Goal: Use online tool/utility: Use online tool/utility

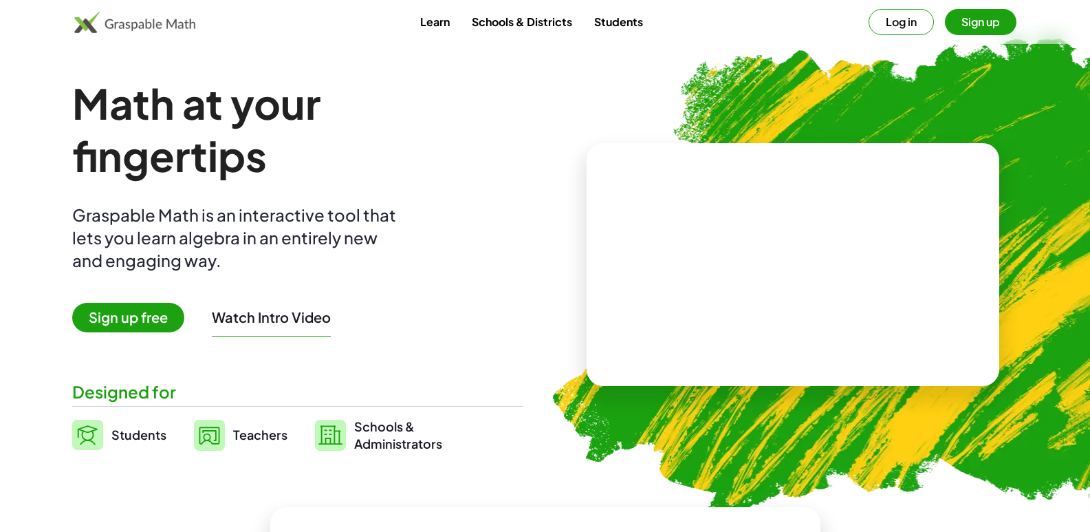
click at [131, 433] on span "Students" at bounding box center [138, 434] width 55 height 16
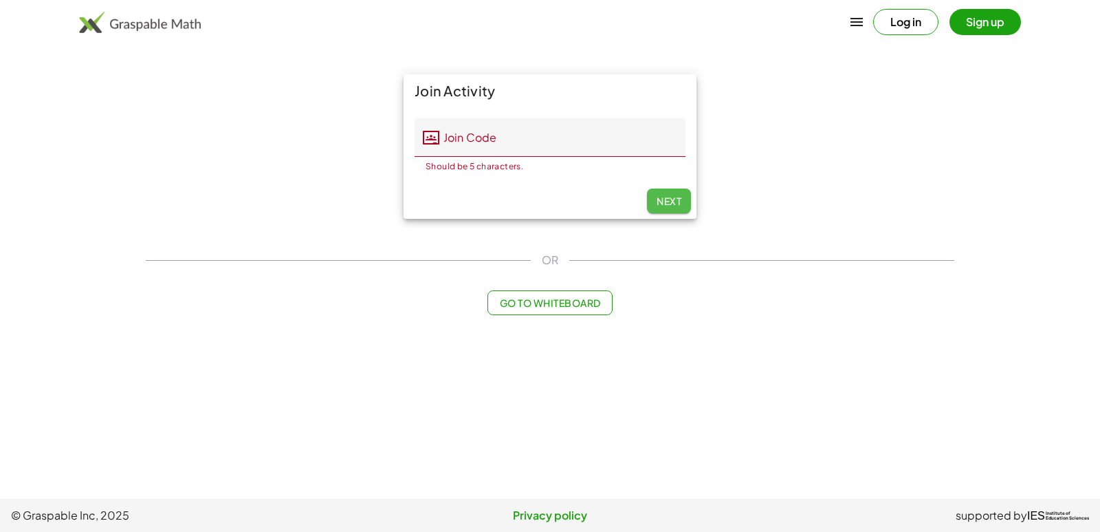
click at [664, 194] on button "Next" at bounding box center [669, 200] width 44 height 25
click at [753, 185] on div "Join Activity Join Code Join Code Should be 5 characters. 0 / 5 Next" at bounding box center [550, 146] width 825 height 161
drag, startPoint x: 757, startPoint y: 182, endPoint x: 757, endPoint y: 193, distance: 11.0
click at [757, 185] on div "Join Activity Join Code Join Code Should be 5 characters. 0 / 5 Next" at bounding box center [550, 146] width 825 height 161
drag, startPoint x: 698, startPoint y: 391, endPoint x: 705, endPoint y: 338, distance: 52.7
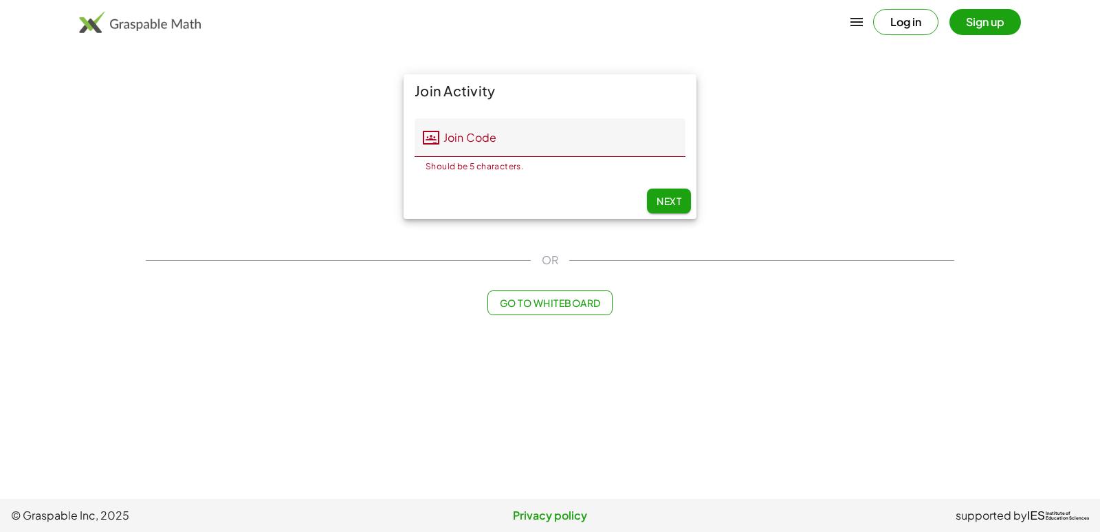
click at [702, 349] on main "Join Activity Join Code Join Code Should be 5 characters. 0 / 5 Next OR Go to W…" at bounding box center [550, 249] width 1100 height 499
click at [855, 21] on icon "button" at bounding box center [857, 22] width 17 height 17
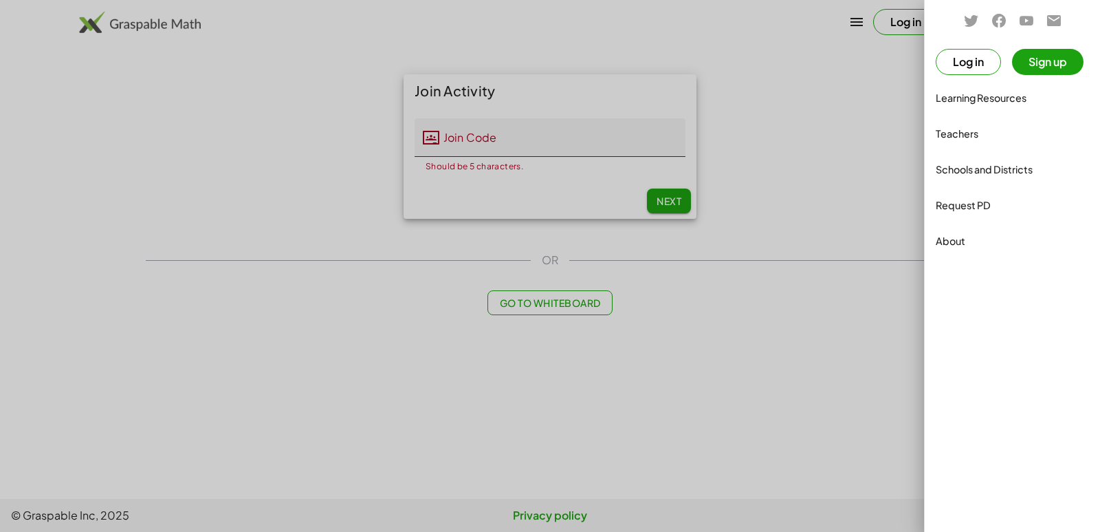
click at [867, 98] on div at bounding box center [550, 266] width 1100 height 532
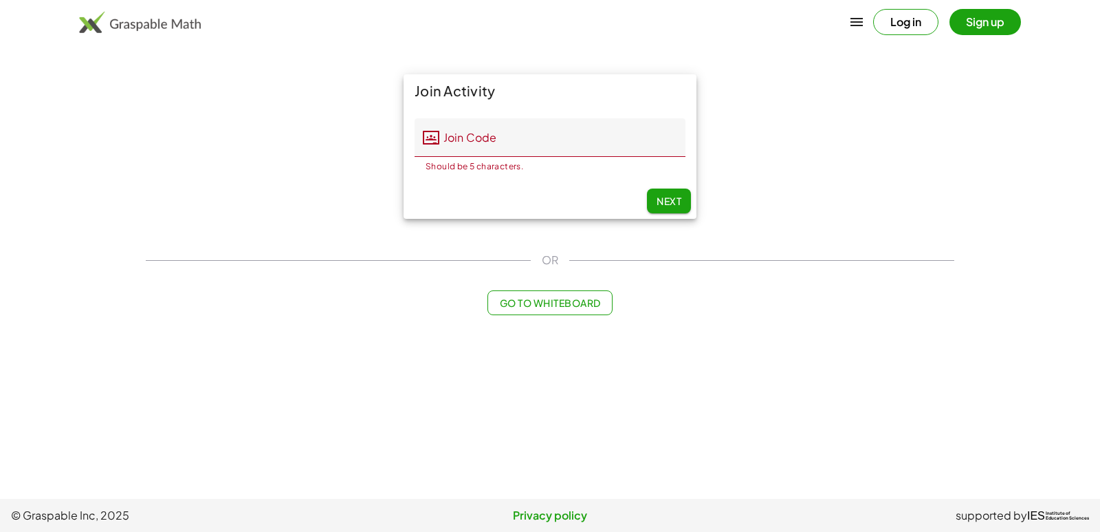
click at [986, 19] on button "Sign up" at bounding box center [986, 22] width 72 height 26
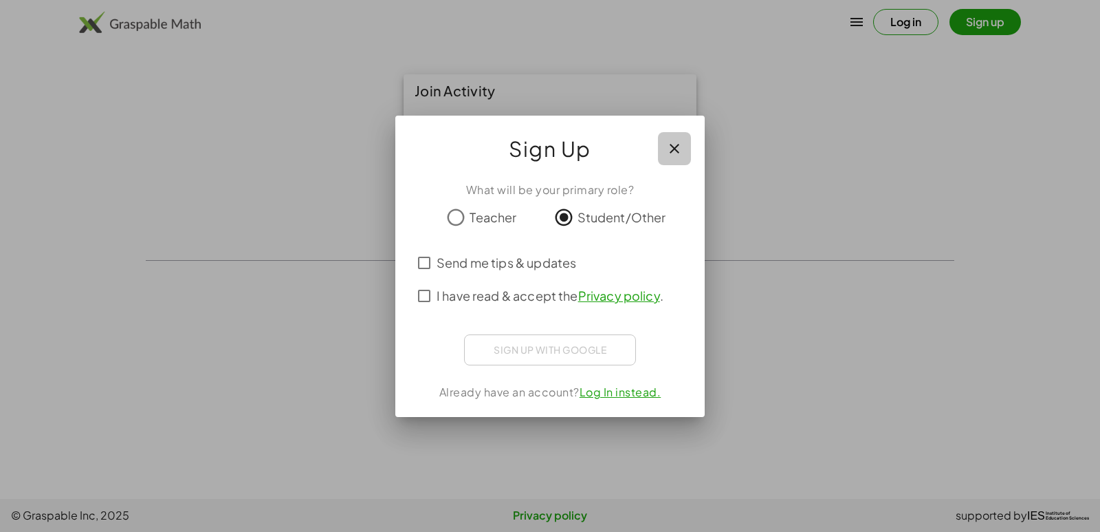
click at [671, 153] on icon "button" at bounding box center [674, 148] width 17 height 17
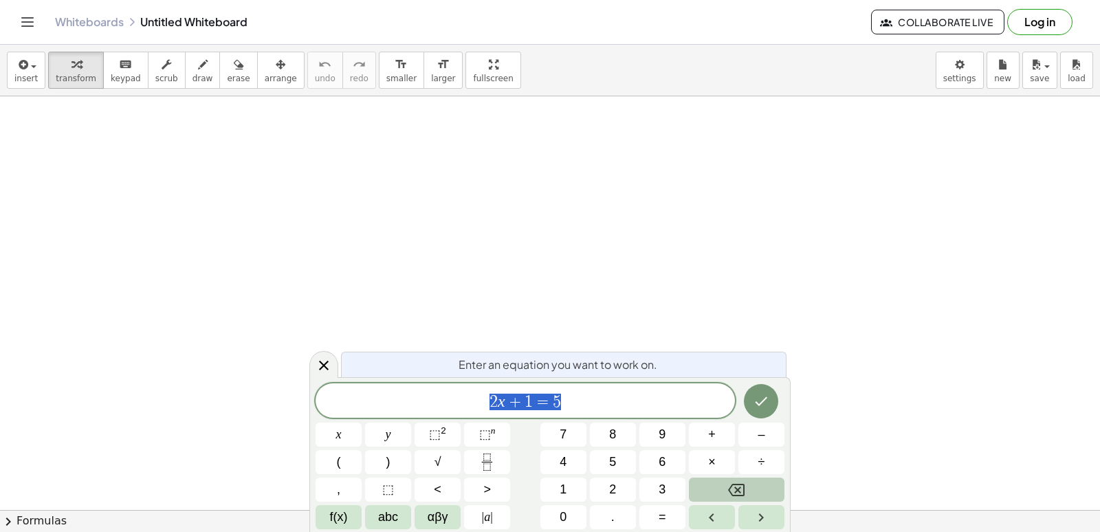
click at [713, 486] on button "Backspace" at bounding box center [737, 489] width 96 height 24
click at [428, 510] on span "αβγ" at bounding box center [438, 517] width 21 height 19
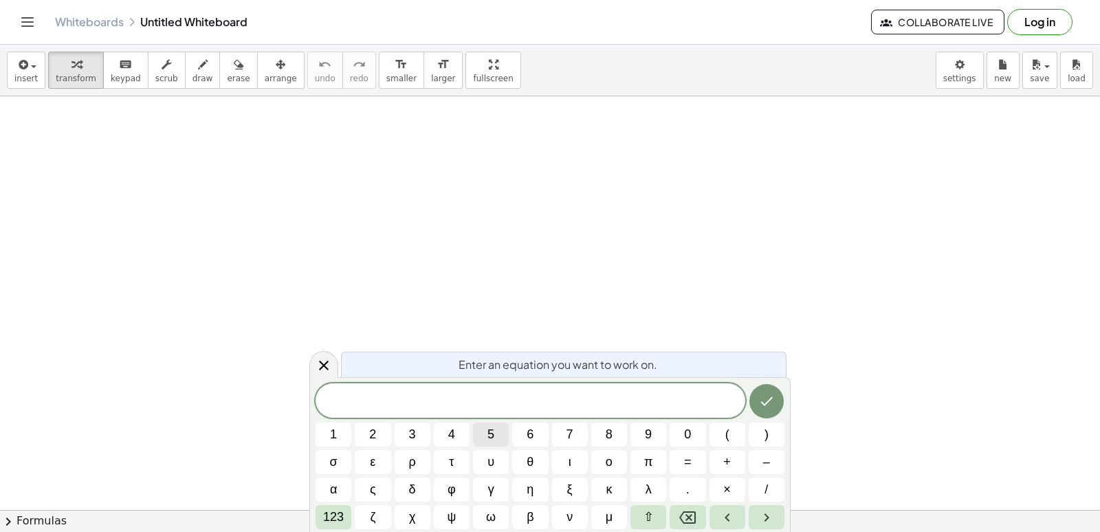
click at [489, 433] on span "5" at bounding box center [491, 434] width 7 height 19
click at [649, 457] on span "π" at bounding box center [648, 462] width 8 height 19
click at [766, 398] on icon "Done" at bounding box center [767, 401] width 17 height 17
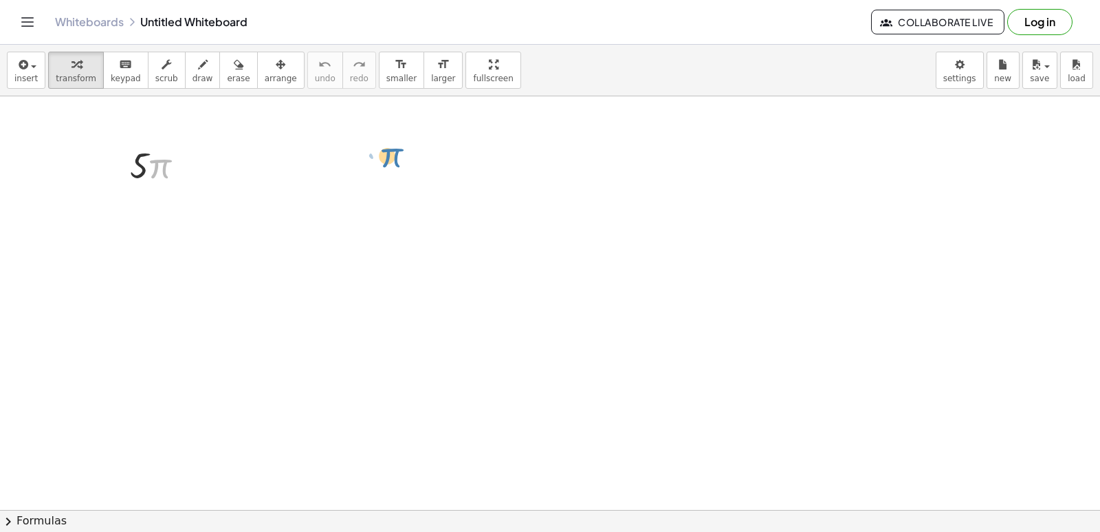
drag, startPoint x: 161, startPoint y: 164, endPoint x: 393, endPoint y: 151, distance: 232.8
drag, startPoint x: 411, startPoint y: 317, endPoint x: 392, endPoint y: 279, distance: 42.4
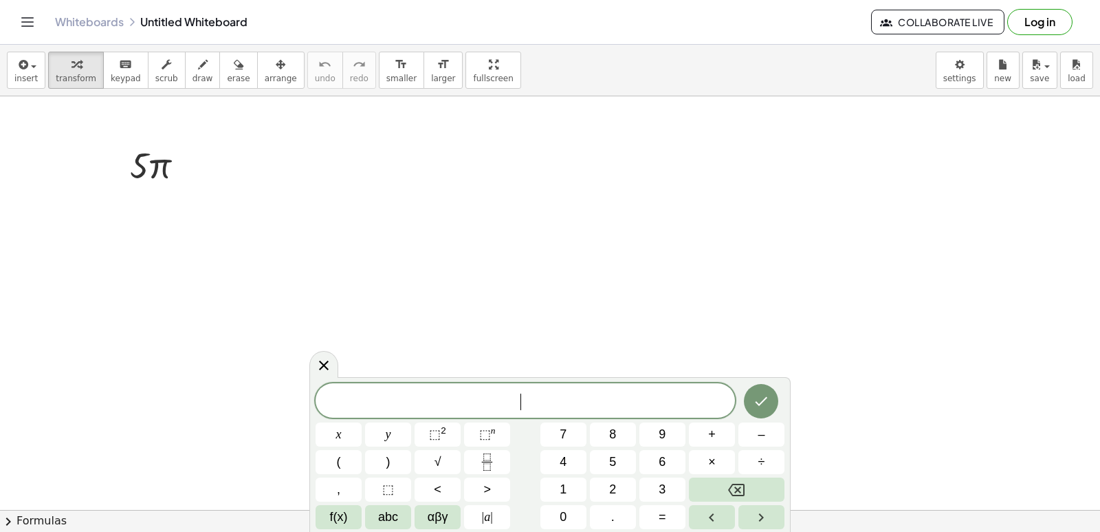
drag, startPoint x: 393, startPoint y: 270, endPoint x: 400, endPoint y: 248, distance: 22.9
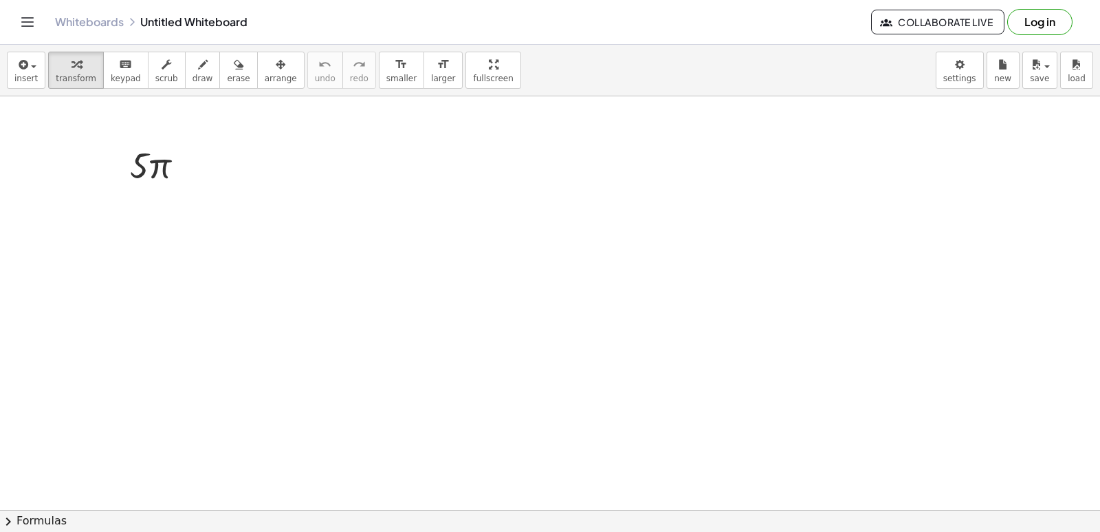
drag, startPoint x: 400, startPoint y: 247, endPoint x: 422, endPoint y: 224, distance: 32.6
drag, startPoint x: 514, startPoint y: 316, endPoint x: 514, endPoint y: 326, distance: 9.7
drag, startPoint x: 492, startPoint y: 384, endPoint x: 567, endPoint y: 395, distance: 75.1
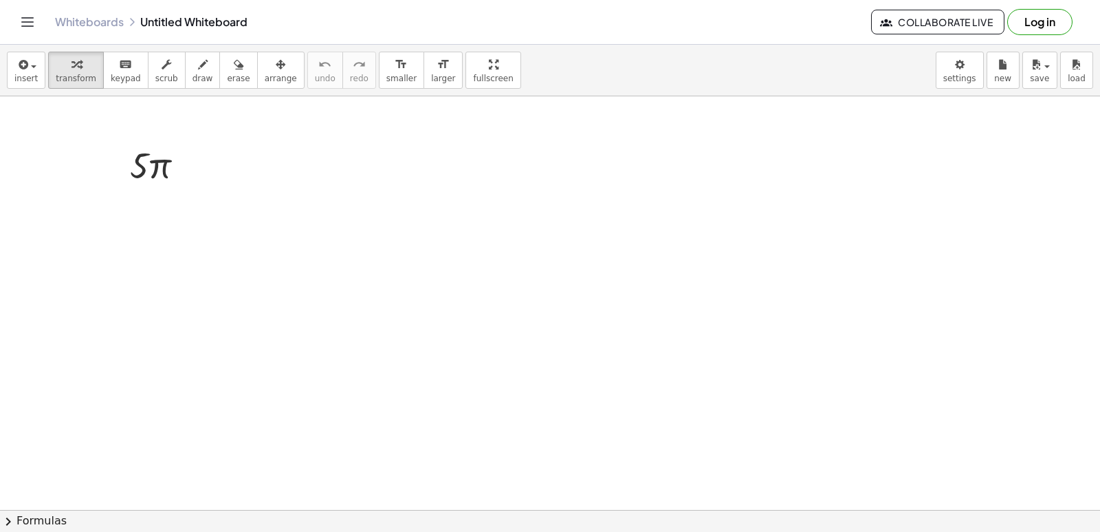
drag, startPoint x: 497, startPoint y: 401, endPoint x: 492, endPoint y: 378, distance: 23.2
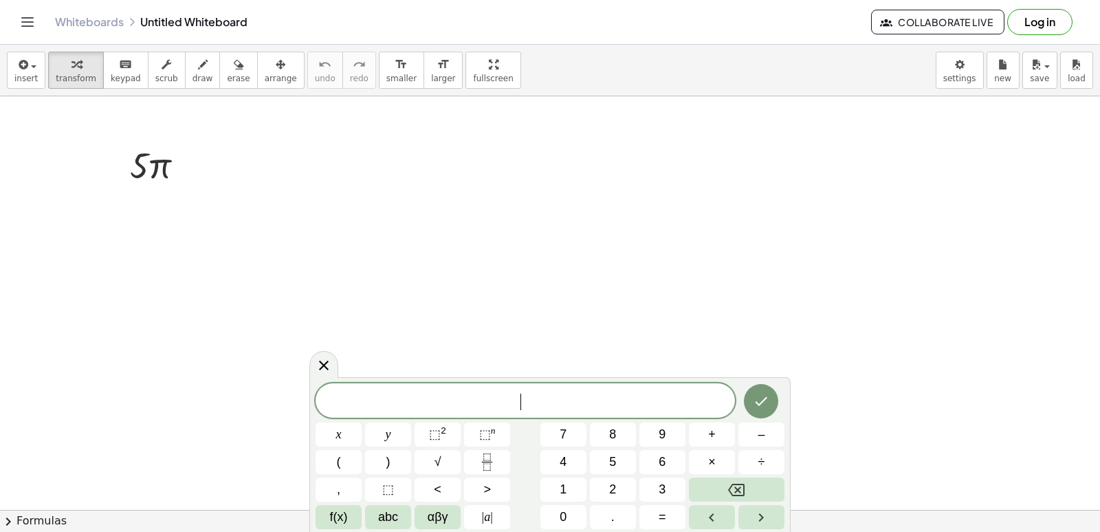
drag, startPoint x: 402, startPoint y: 304, endPoint x: 402, endPoint y: 296, distance: 8.3
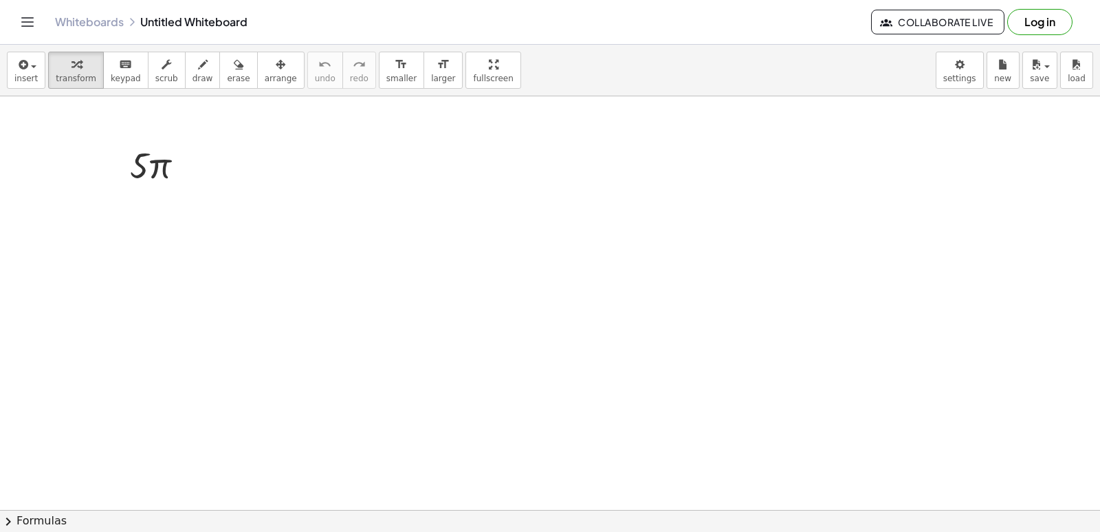
drag, startPoint x: 410, startPoint y: 301, endPoint x: 419, endPoint y: 270, distance: 31.6
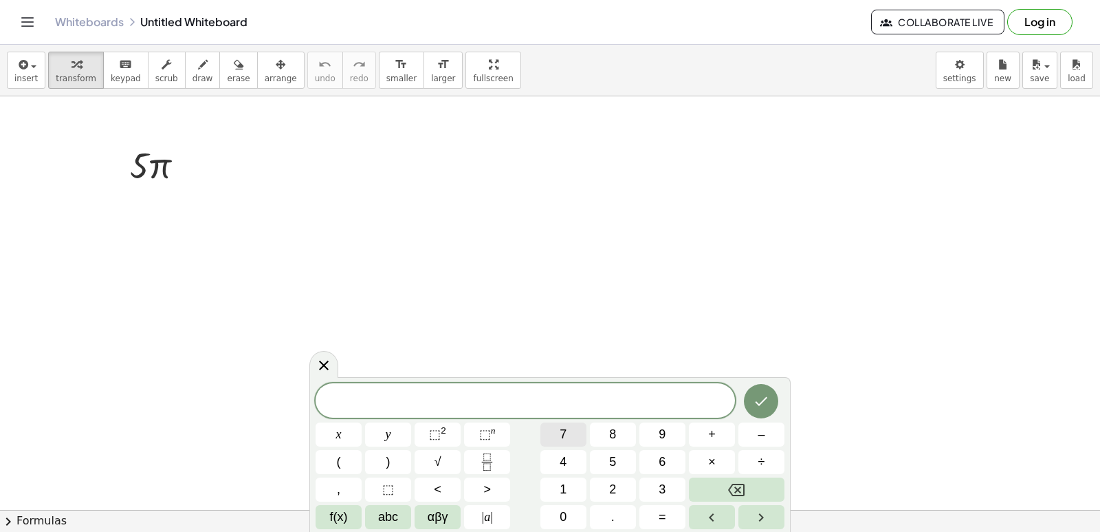
click at [559, 431] on button "7" at bounding box center [564, 434] width 46 height 24
click at [494, 455] on icon "Fraction" at bounding box center [487, 461] width 17 height 17
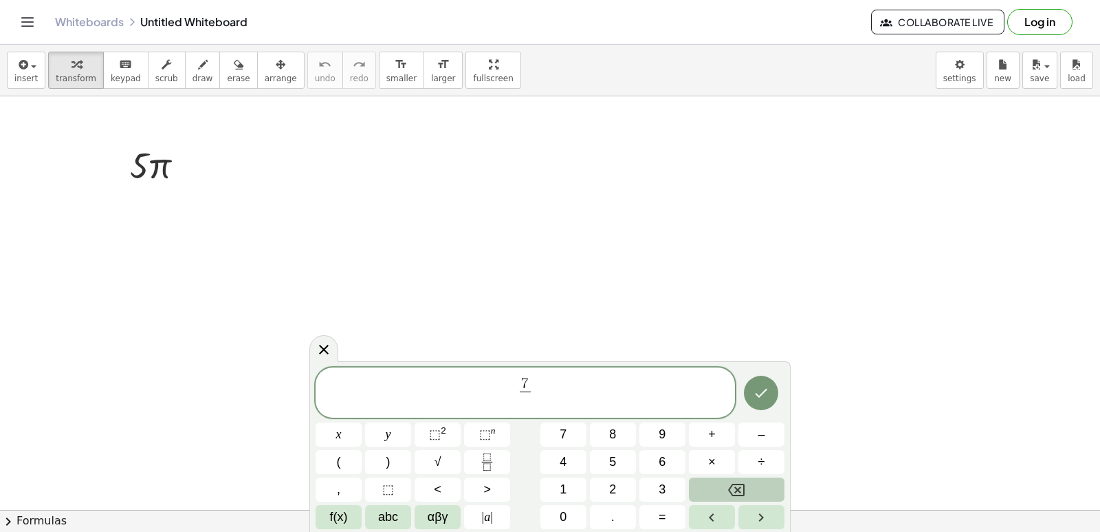
click at [710, 486] on button "Backspace" at bounding box center [737, 489] width 96 height 24
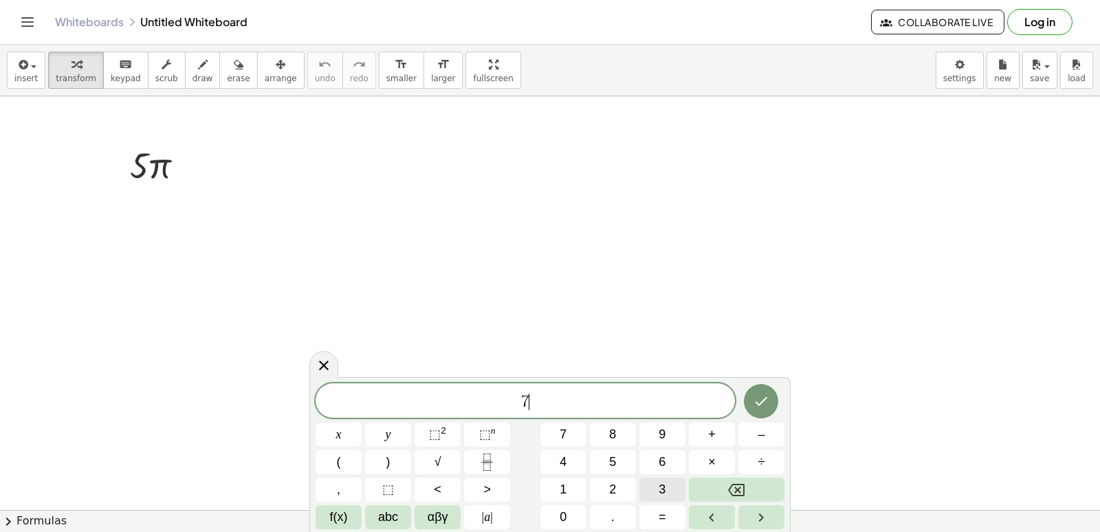
click at [659, 484] on span "3" at bounding box center [662, 489] width 7 height 19
click at [720, 481] on button "Backspace" at bounding box center [737, 489] width 96 height 24
click at [720, 482] on button "Backspace" at bounding box center [737, 489] width 96 height 24
click at [666, 485] on span "3" at bounding box center [662, 489] width 7 height 19
click at [499, 466] on button "Fraction" at bounding box center [487, 462] width 46 height 24
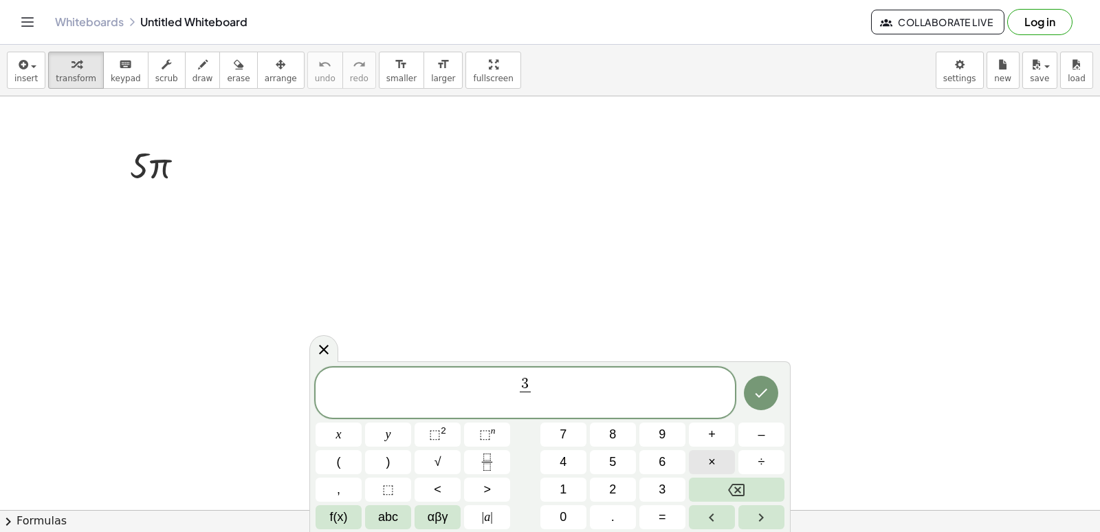
click at [708, 459] on button "×" at bounding box center [712, 462] width 46 height 24
click at [733, 489] on icon "Backspace" at bounding box center [736, 489] width 17 height 17
click at [452, 517] on button "αβγ" at bounding box center [438, 517] width 46 height 24
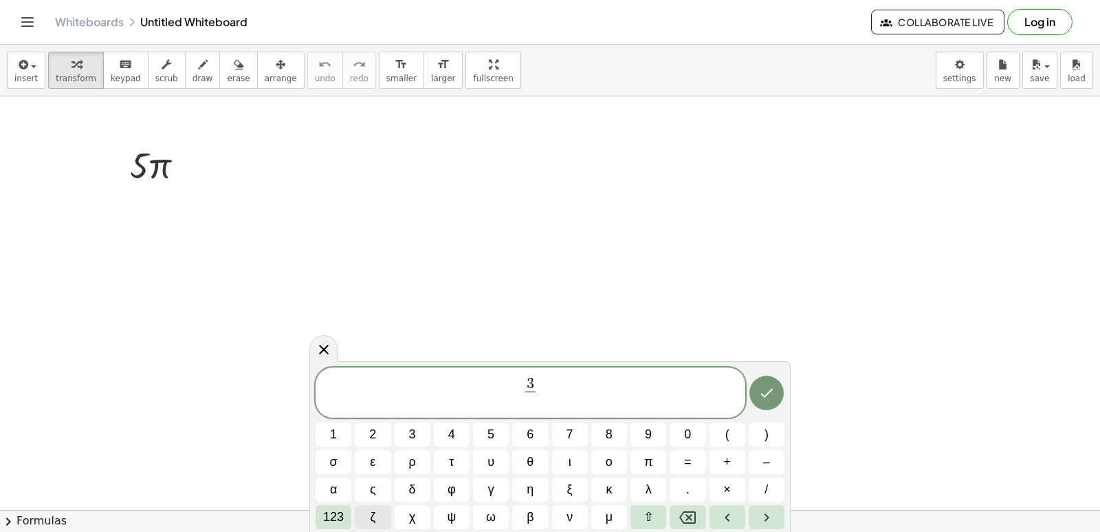
click at [390, 512] on button "ζ" at bounding box center [373, 517] width 36 height 24
click at [688, 517] on icon "Backspace" at bounding box center [688, 517] width 17 height 12
click at [415, 523] on span "χ" at bounding box center [412, 517] width 6 height 19
click at [327, 521] on span "123" at bounding box center [333, 517] width 21 height 19
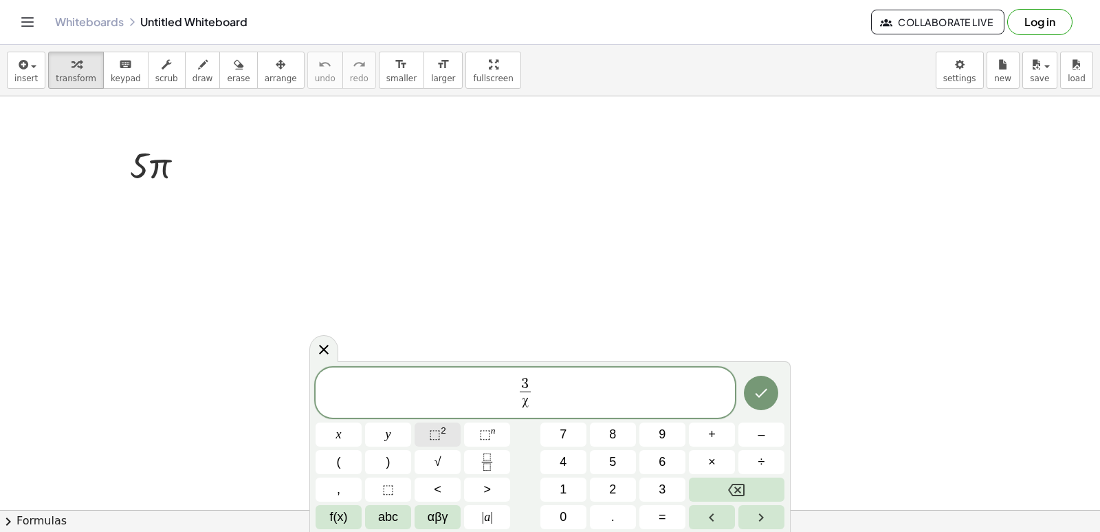
click at [428, 431] on button "⬚ 2" at bounding box center [438, 434] width 46 height 24
click at [536, 386] on span "3 χ 2 ​ ​" at bounding box center [526, 390] width 420 height 43
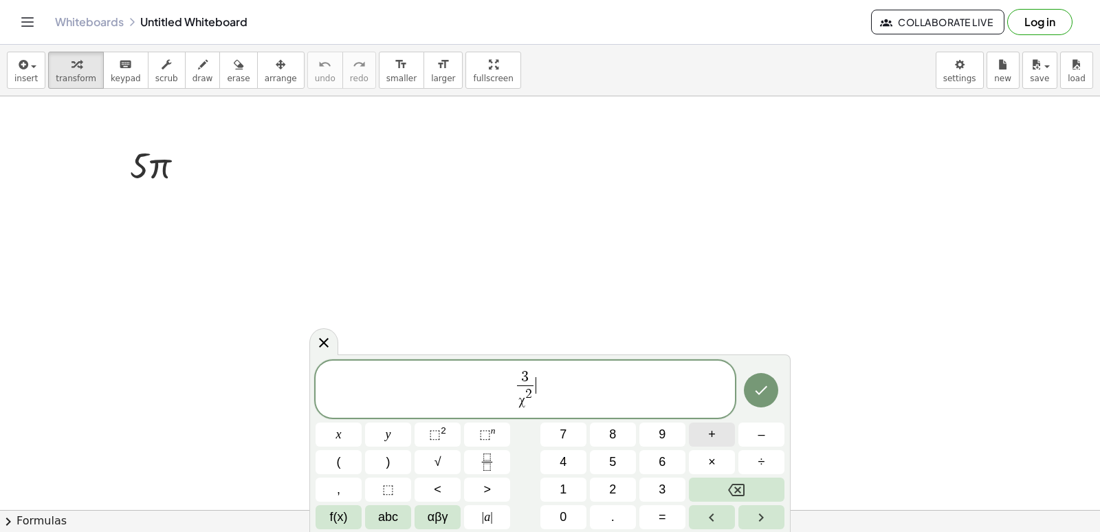
click at [704, 426] on button "+" at bounding box center [712, 434] width 46 height 24
click at [558, 431] on button "7" at bounding box center [564, 434] width 46 height 24
click at [497, 457] on button "Fraction" at bounding box center [487, 462] width 46 height 24
click at [384, 514] on span "abc" at bounding box center [388, 517] width 20 height 19
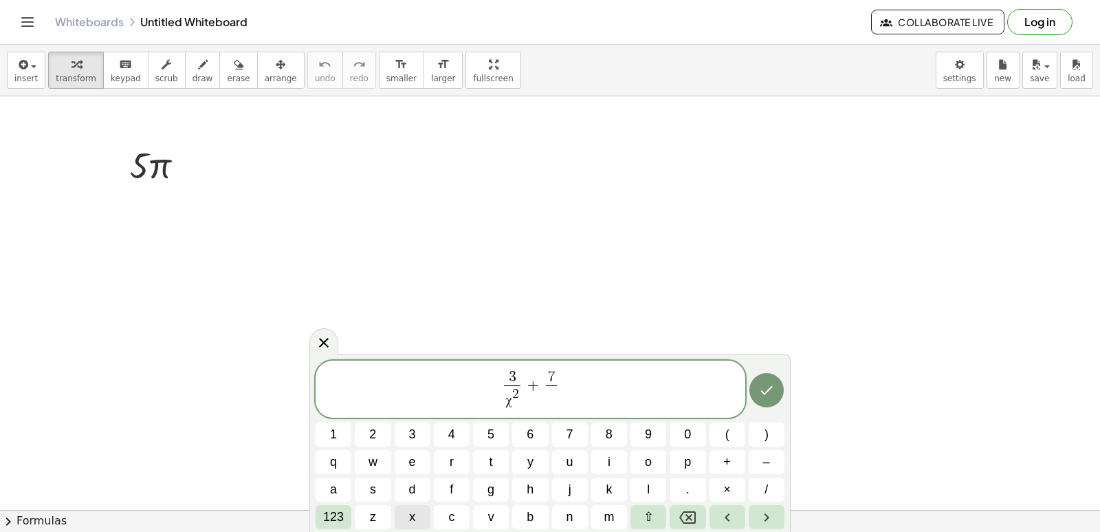
click at [413, 514] on span "x" at bounding box center [412, 517] width 6 height 19
click at [329, 514] on span "123" at bounding box center [333, 517] width 21 height 19
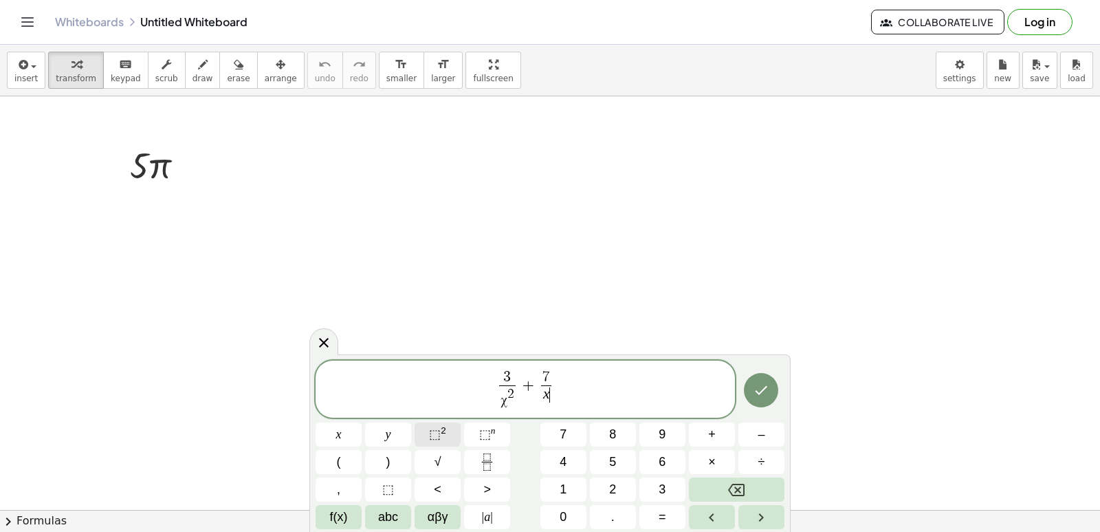
click at [433, 429] on span "⬚" at bounding box center [435, 434] width 12 height 14
click at [721, 484] on button "Backspace" at bounding box center [737, 489] width 96 height 24
click at [711, 486] on button "Backspace" at bounding box center [737, 489] width 96 height 24
click at [611, 462] on span "5" at bounding box center [612, 462] width 7 height 19
click at [752, 385] on button "Done" at bounding box center [761, 390] width 34 height 34
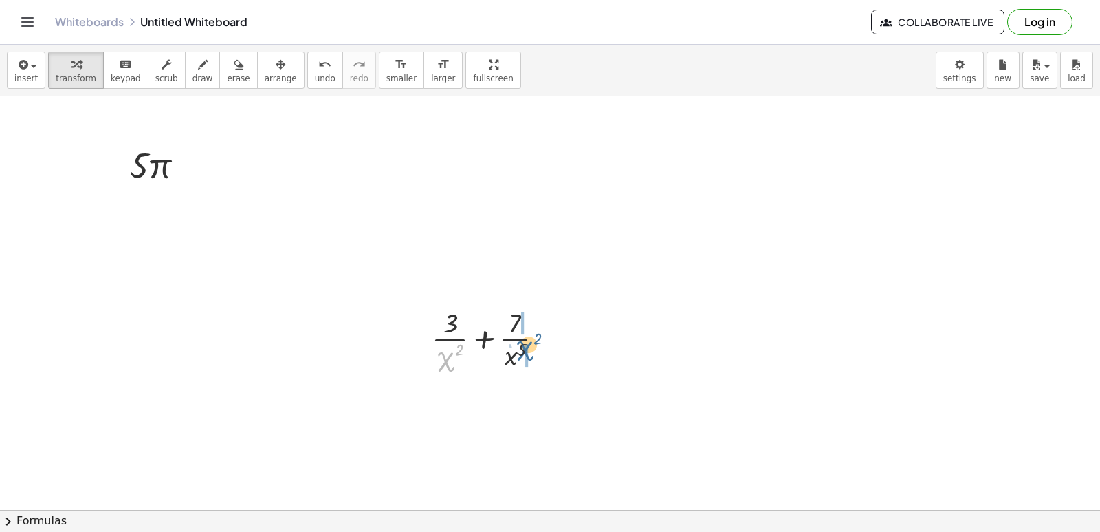
drag, startPoint x: 444, startPoint y: 356, endPoint x: 523, endPoint y: 345, distance: 79.9
click at [523, 345] on div at bounding box center [493, 337] width 137 height 69
click at [468, 373] on div at bounding box center [494, 406] width 162 height 69
